Goal: Navigation & Orientation: Find specific page/section

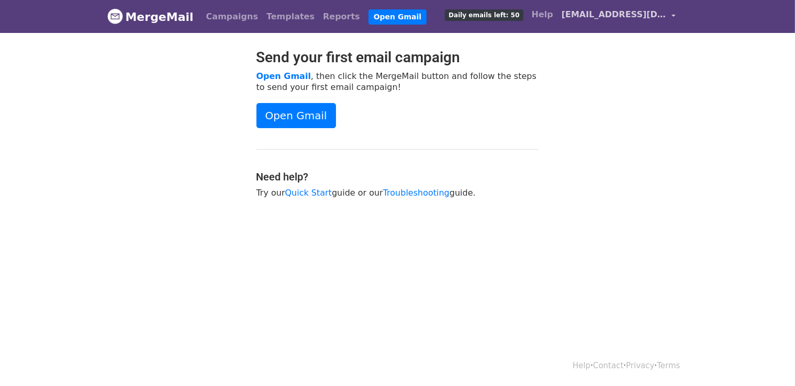
click at [662, 15] on span "[EMAIL_ADDRESS][DOMAIN_NAME]" at bounding box center [614, 14] width 105 height 13
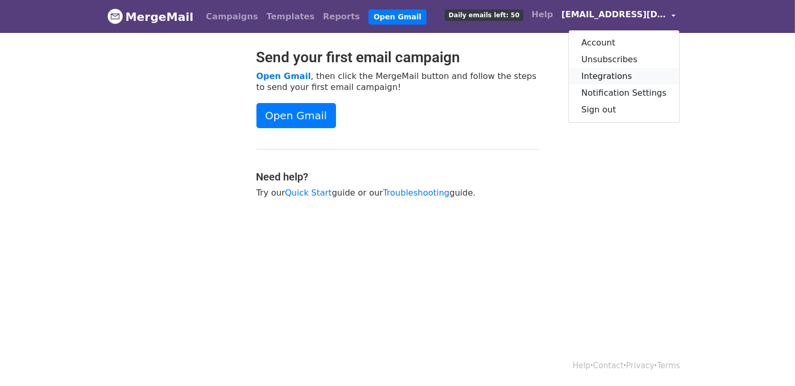
click at [604, 74] on link "Integrations" at bounding box center [624, 76] width 110 height 17
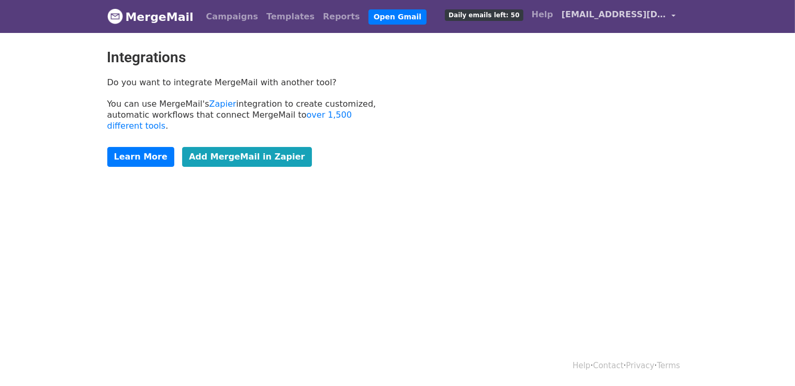
click at [662, 18] on span "[EMAIL_ADDRESS][DOMAIN_NAME]" at bounding box center [614, 14] width 105 height 13
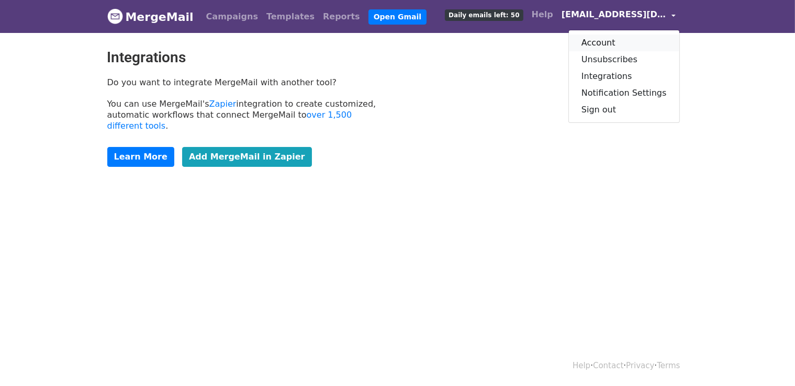
click at [617, 42] on link "Account" at bounding box center [624, 43] width 110 height 17
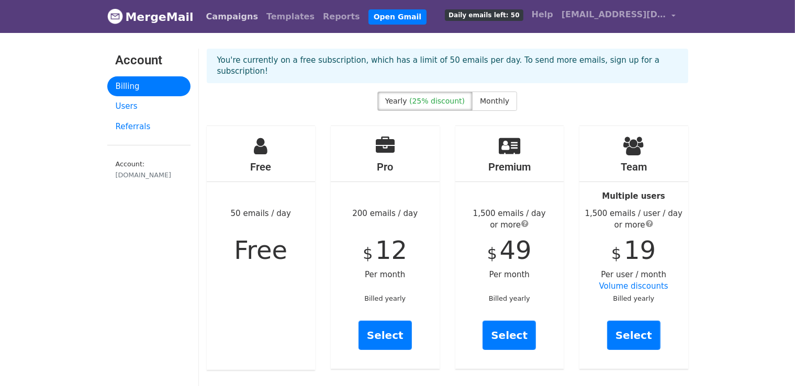
click at [236, 18] on link "Campaigns" at bounding box center [232, 16] width 60 height 21
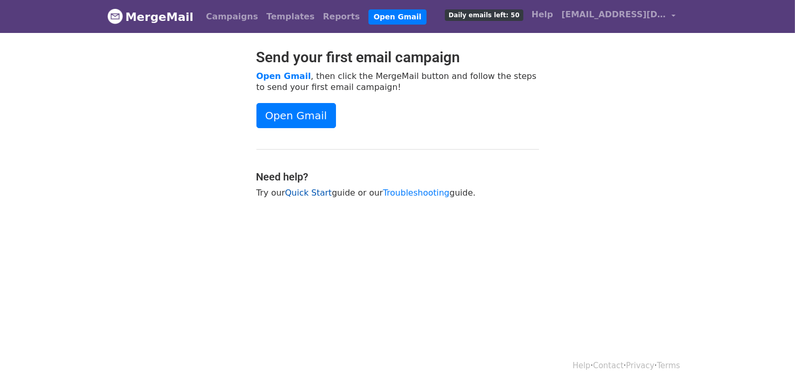
click at [314, 194] on link "Quick Start" at bounding box center [308, 193] width 47 height 10
